Goal: Find specific page/section: Find specific page/section

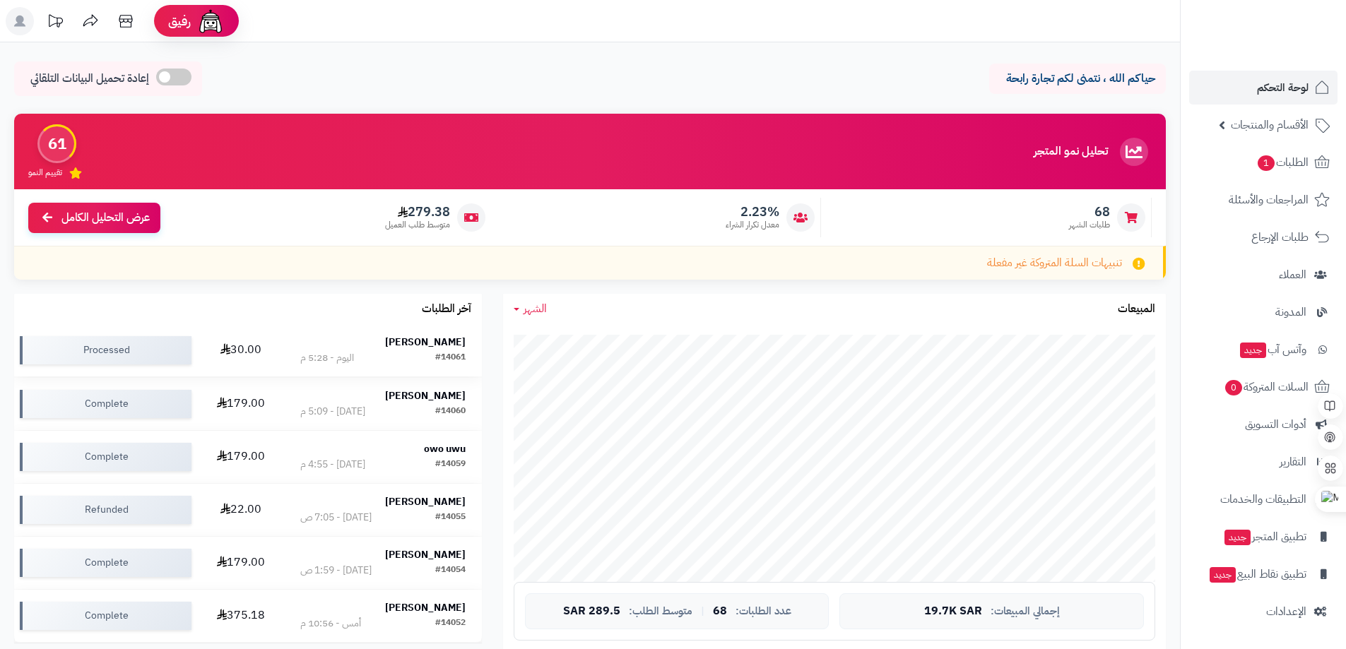
click at [427, 341] on strong "[PERSON_NAME]" at bounding box center [425, 342] width 81 height 15
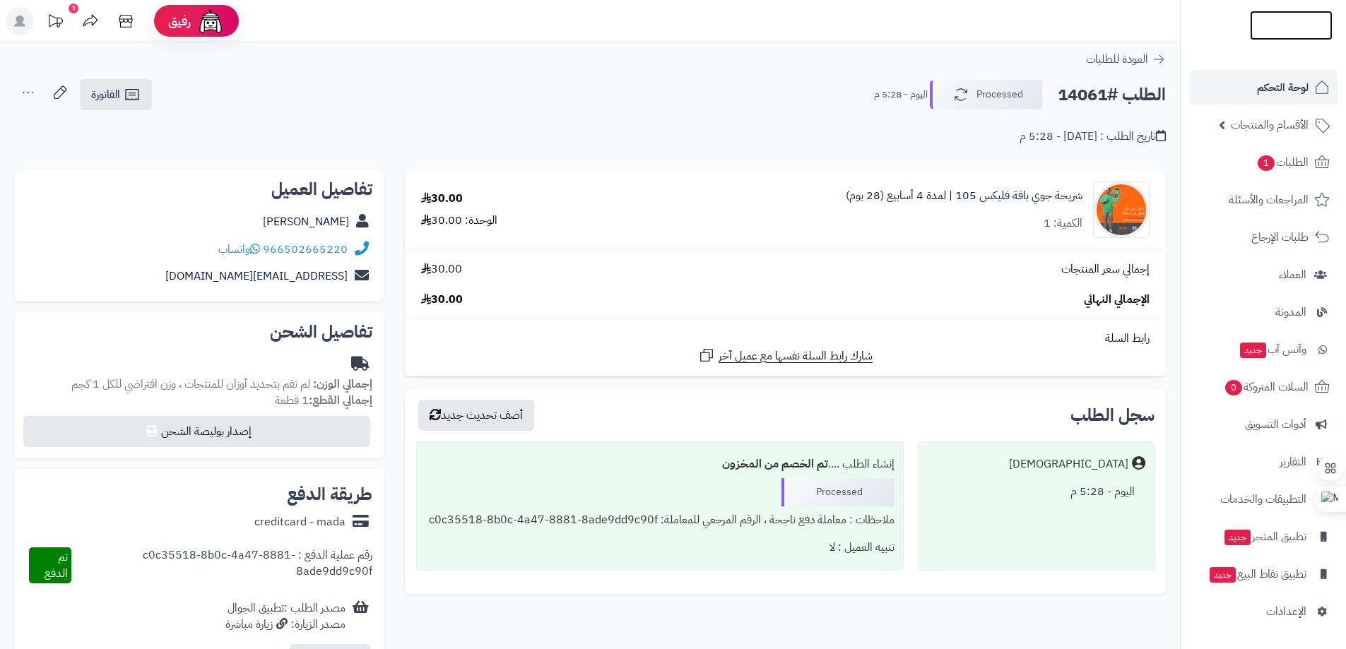
click at [1286, 38] on img at bounding box center [1291, 53] width 83 height 30
